Goal: Task Accomplishment & Management: Use online tool/utility

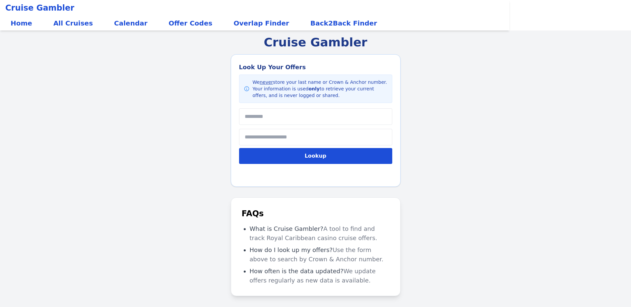
click at [277, 116] on input "text" at bounding box center [315, 116] width 153 height 17
type input "****"
click at [273, 136] on input "text" at bounding box center [315, 137] width 153 height 17
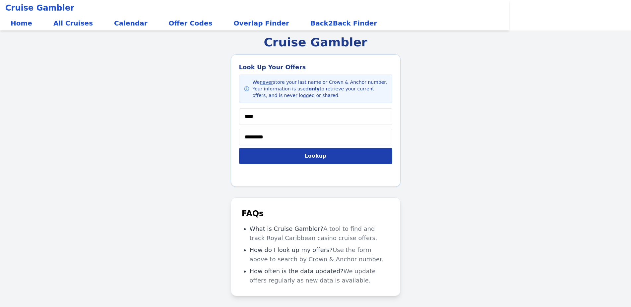
type input "*********"
click at [286, 159] on button "Lookup" at bounding box center [315, 156] width 153 height 16
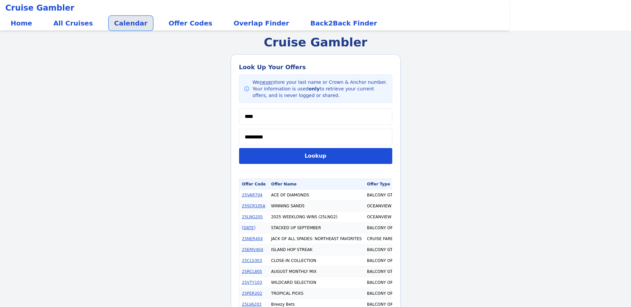
click at [112, 25] on link "Calendar" at bounding box center [131, 23] width 44 height 15
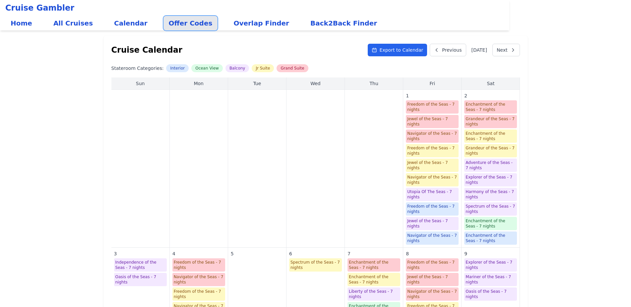
click at [163, 26] on link "Offer Codes" at bounding box center [190, 23] width 54 height 15
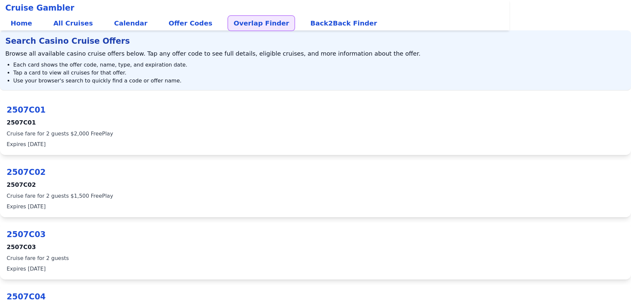
click at [228, 17] on link "Overlap Finder" at bounding box center [261, 23] width 66 height 15
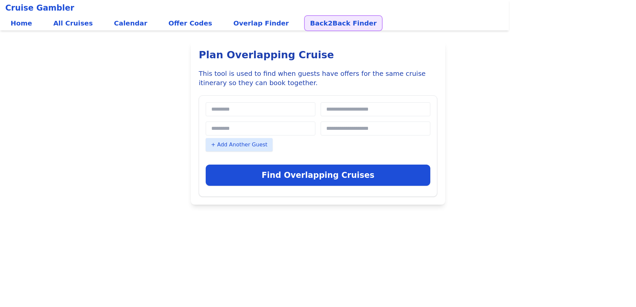
click at [305, 23] on link "Back2Back Finder" at bounding box center [343, 23] width 77 height 15
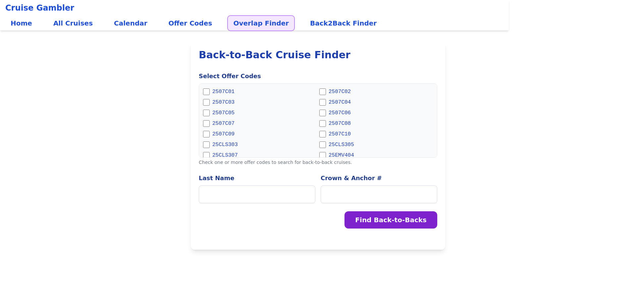
click at [248, 24] on link "Overlap Finder" at bounding box center [261, 23] width 66 height 15
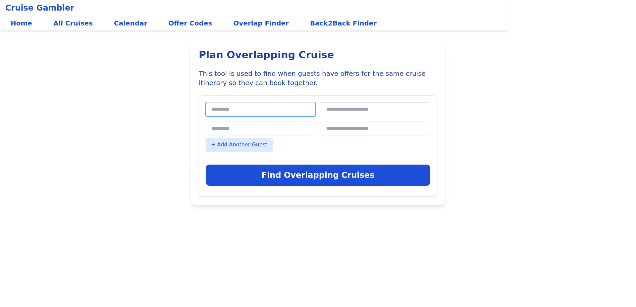
click at [234, 112] on input "Last Name" at bounding box center [261, 109] width 110 height 14
type input "****"
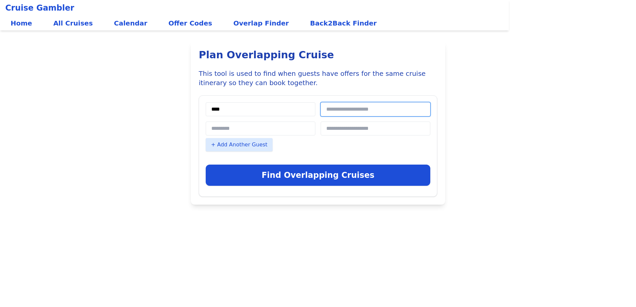
click at [329, 110] on input "Crown & Anchor Number" at bounding box center [376, 109] width 110 height 14
type input "*********"
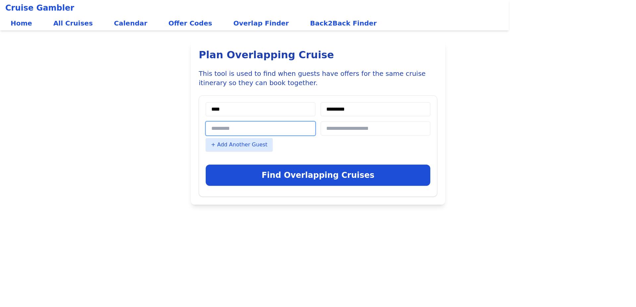
click at [283, 128] on input "Last Name" at bounding box center [261, 129] width 110 height 14
type input "****"
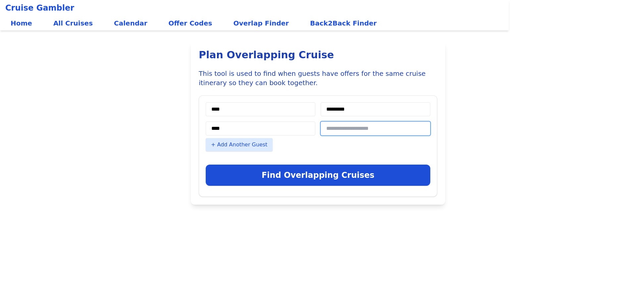
click at [333, 133] on input "Crown & Anchor Number" at bounding box center [376, 129] width 110 height 14
type input "*********"
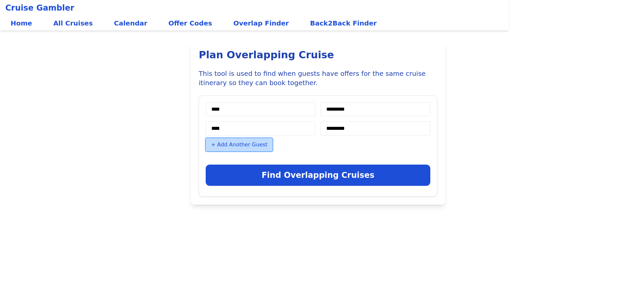
click at [241, 142] on button "+ Add Another Guest" at bounding box center [239, 144] width 67 height 13
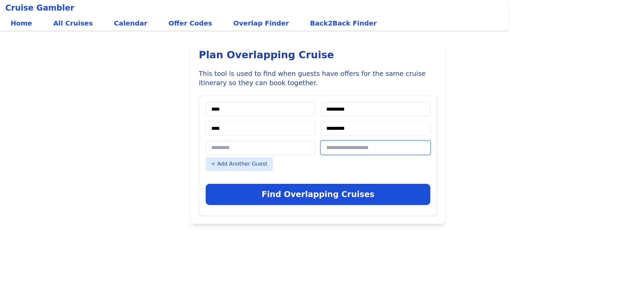
click at [346, 154] on input "Crown & Anchor Number" at bounding box center [376, 148] width 110 height 14
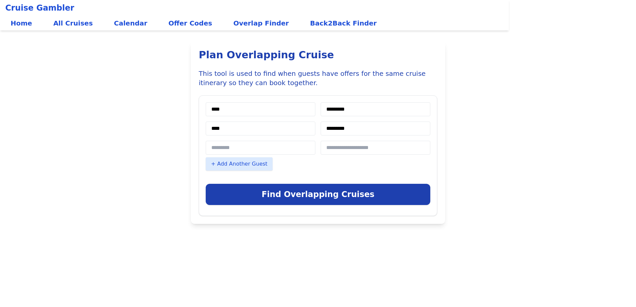
drag, startPoint x: 299, startPoint y: 205, endPoint x: 298, endPoint y: 201, distance: 4.4
click at [299, 205] on div "Find Overlapping Cruises" at bounding box center [318, 192] width 225 height 33
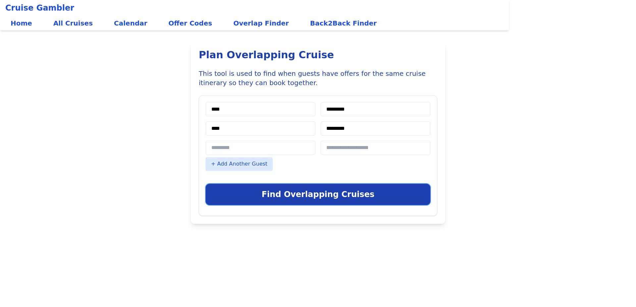
click at [297, 200] on button "Find Overlapping Cruises" at bounding box center [318, 194] width 225 height 21
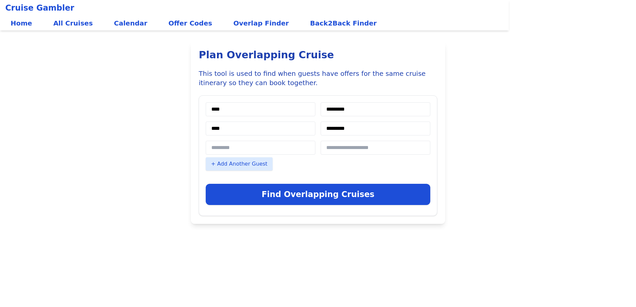
click at [165, 140] on section "Plan Overlapping Cruise This tool is used to find when guests have offers for t…" at bounding box center [318, 132] width 636 height 183
click at [219, 149] on input "Last Name" at bounding box center [261, 148] width 110 height 14
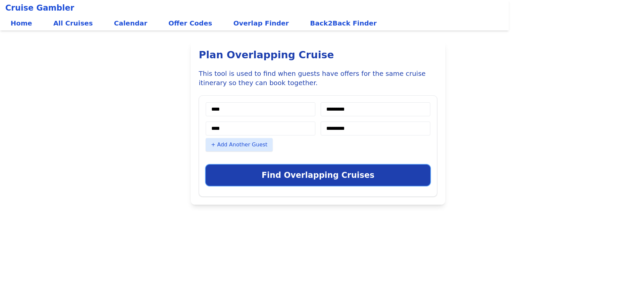
click at [327, 169] on button "Find Overlapping Cruises" at bounding box center [318, 175] width 225 height 21
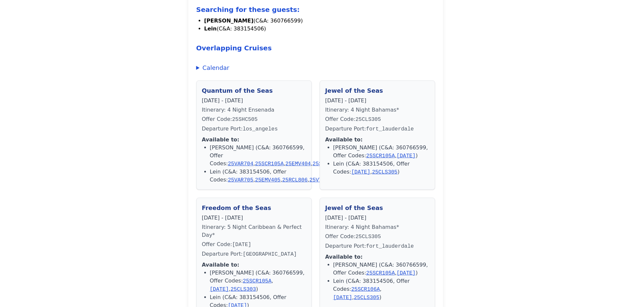
scroll to position [203, 0]
click at [199, 71] on summary "Calendar" at bounding box center [315, 67] width 239 height 9
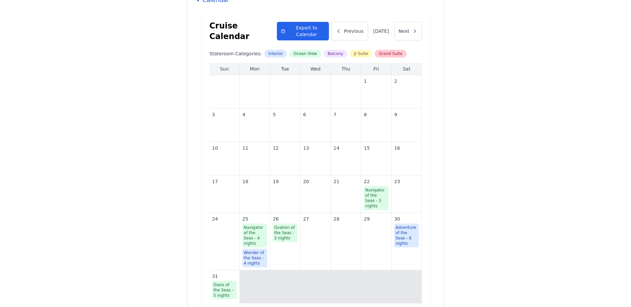
scroll to position [237, 0]
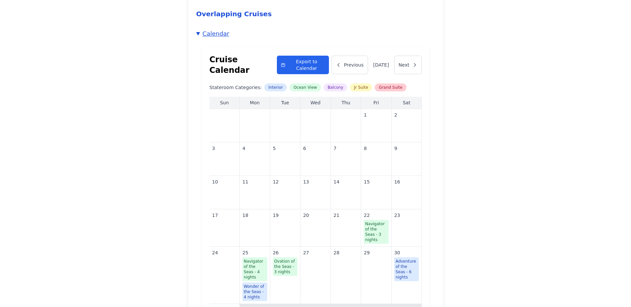
click at [197, 31] on summary "Calendar" at bounding box center [315, 33] width 239 height 9
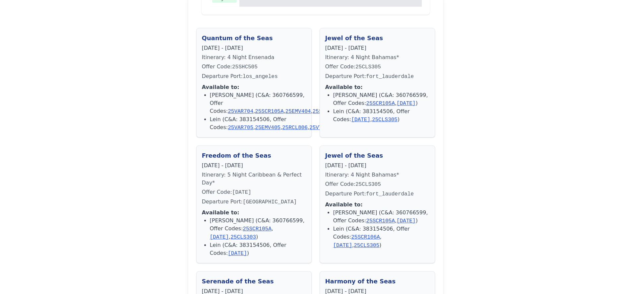
scroll to position [0, 0]
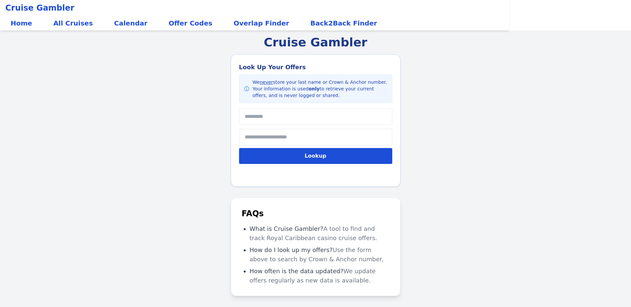
click at [103, 218] on div "Cruise Gambler Look Up Your Offers We never store your last name or Crown & Anc…" at bounding box center [315, 183] width 631 height 307
